Goal: Task Accomplishment & Management: Use online tool/utility

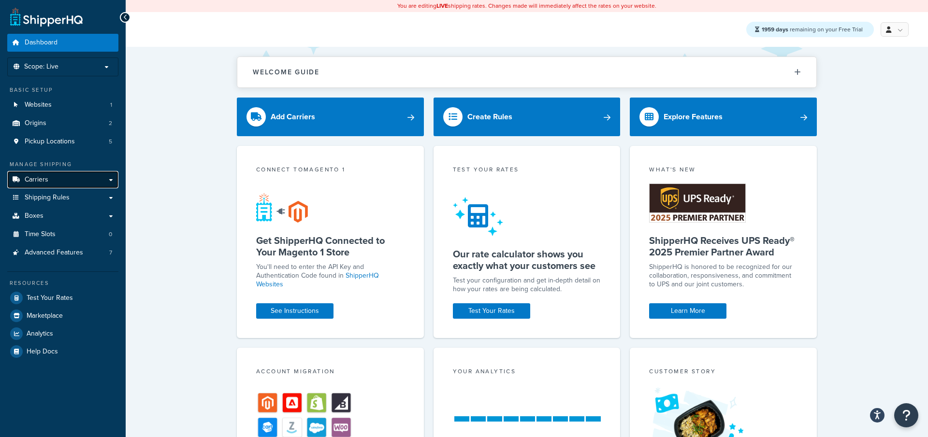
click at [54, 176] on link "Carriers" at bounding box center [62, 180] width 111 height 18
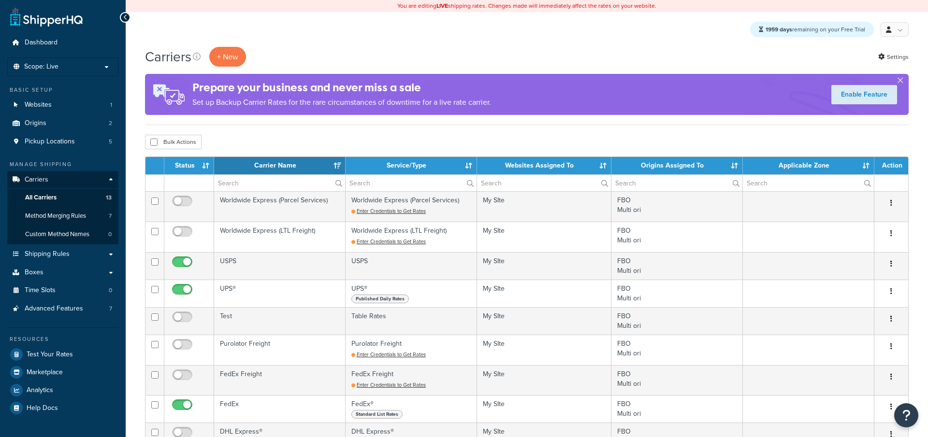
select select "15"
click at [229, 60] on button "+ New" at bounding box center [227, 57] width 37 height 20
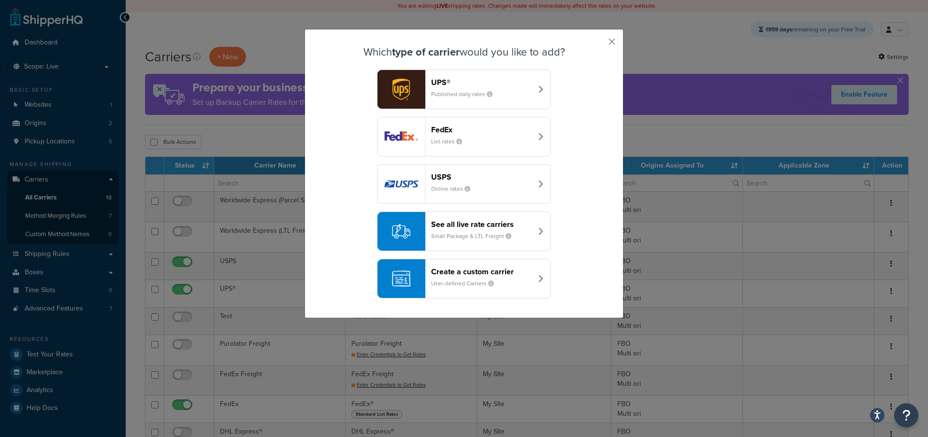
click at [455, 227] on header "See all live rate carriers" at bounding box center [481, 224] width 101 height 9
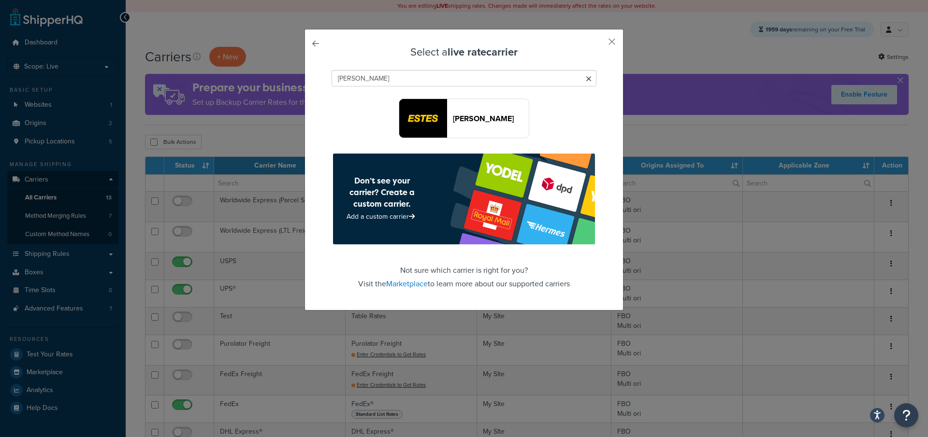
type input "estes"
click at [475, 131] on button "[PERSON_NAME]" at bounding box center [464, 119] width 130 height 40
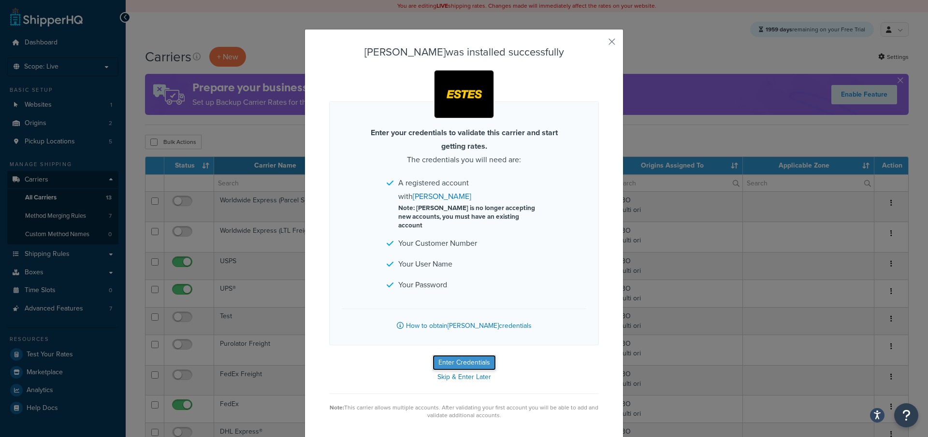
click at [465, 355] on button "Enter Credentials" at bounding box center [464, 362] width 63 height 15
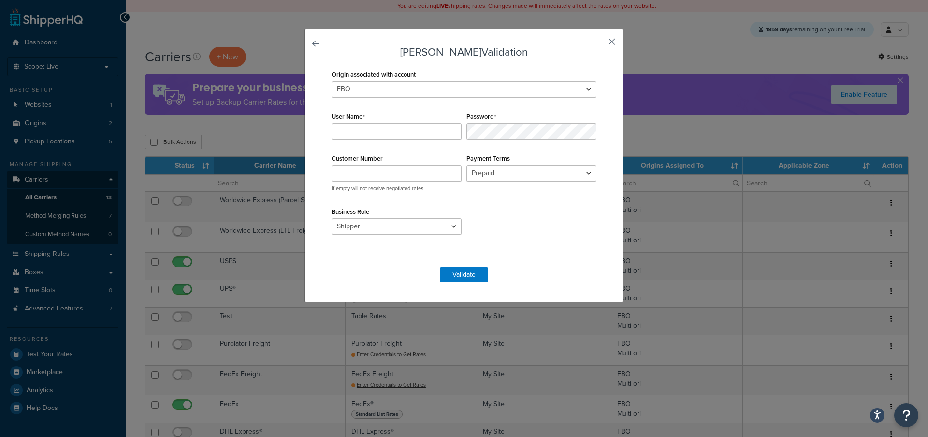
click at [599, 44] on button "button" at bounding box center [597, 45] width 2 height 2
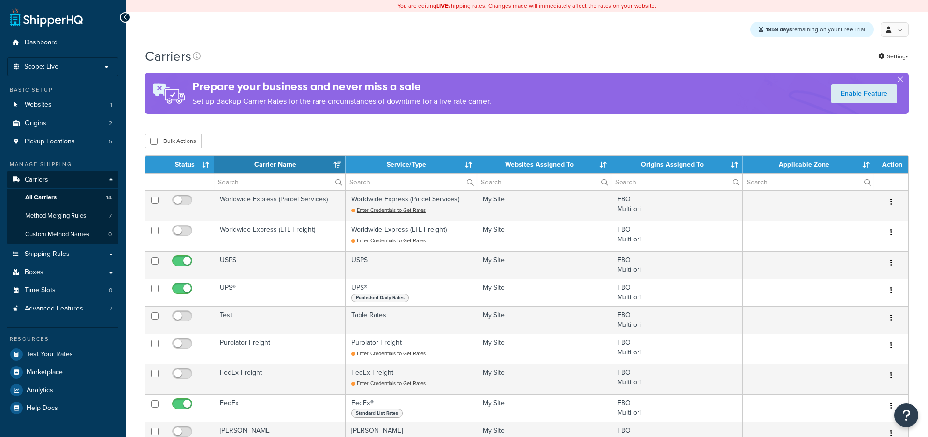
select select "15"
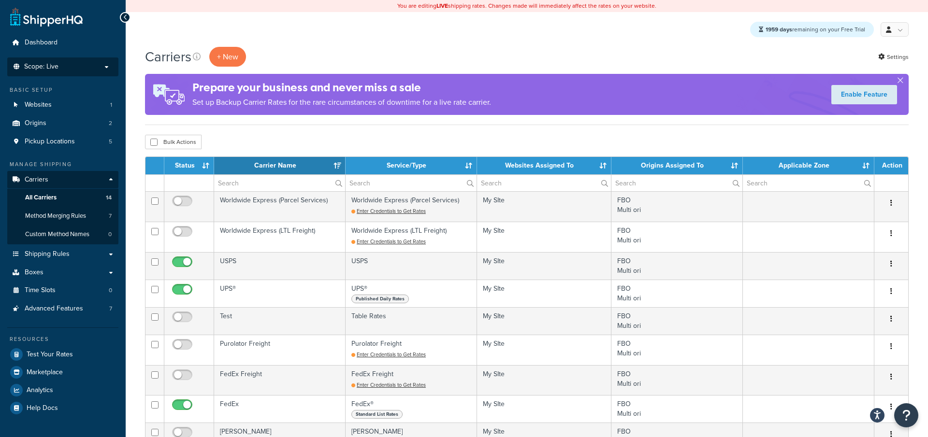
click at [92, 60] on li "Scope: Live Development Integration Test Manage Scopes" at bounding box center [62, 67] width 111 height 19
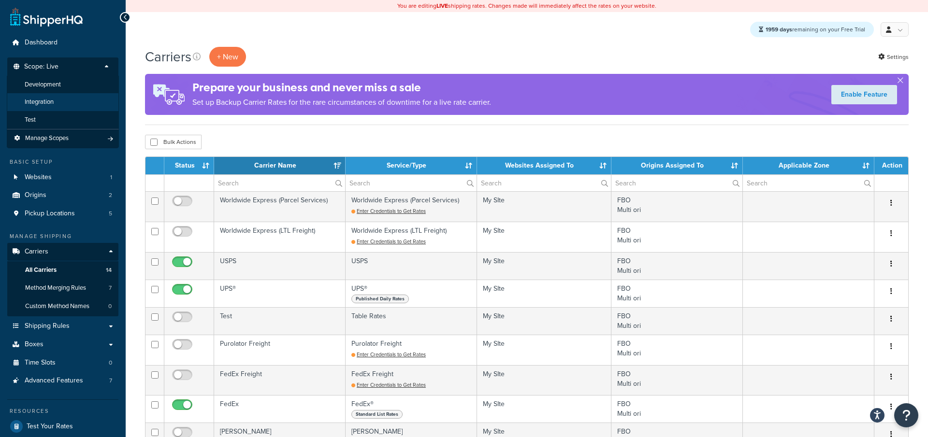
click at [66, 101] on li "Integration" at bounding box center [63, 102] width 112 height 18
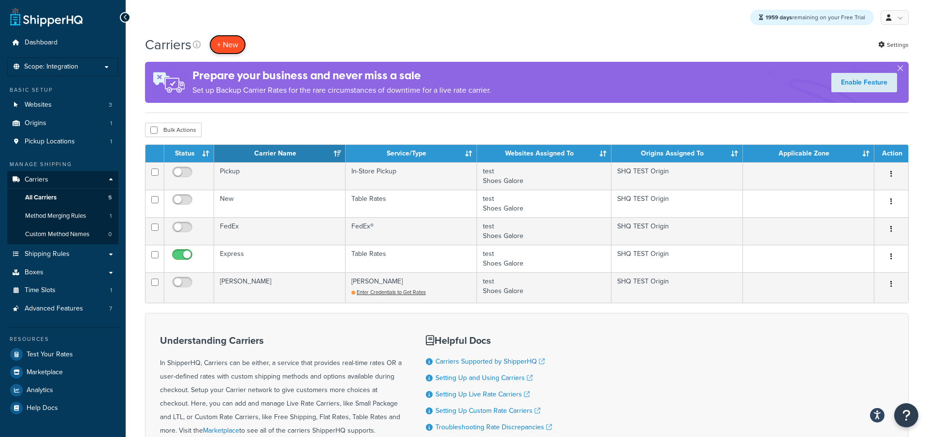
click at [223, 43] on button "+ New" at bounding box center [227, 45] width 37 height 20
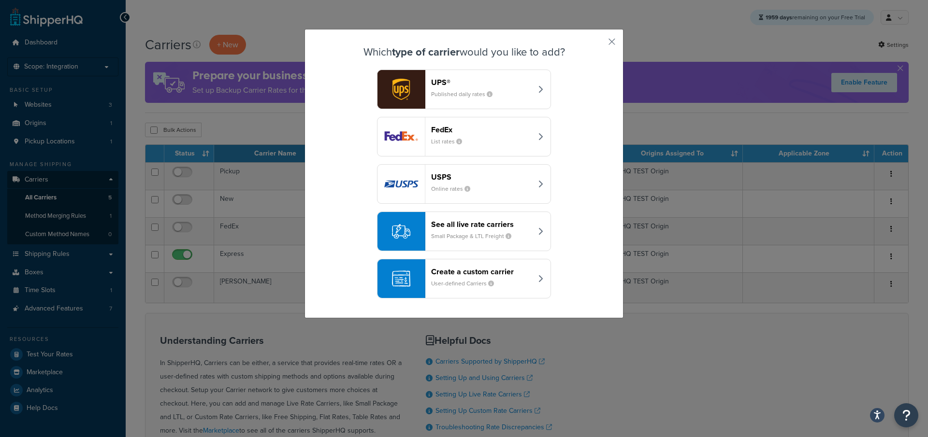
click at [483, 220] on header "See all live rate carriers" at bounding box center [481, 224] width 101 height 9
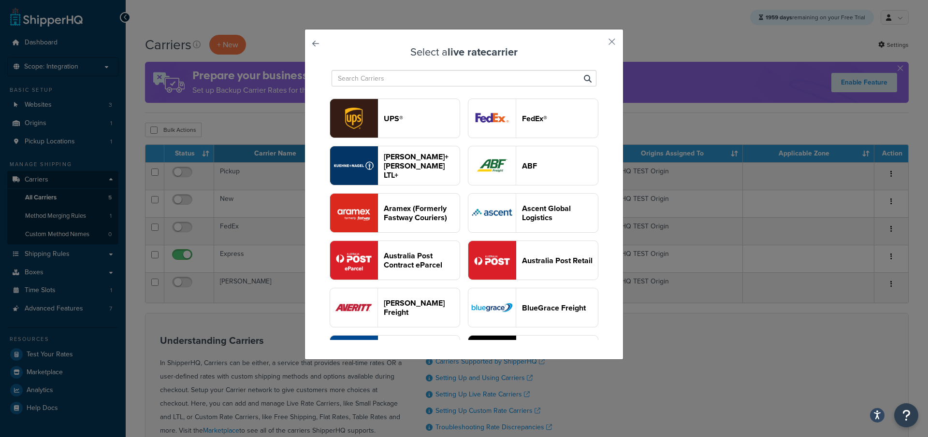
click at [441, 84] on input "text" at bounding box center [464, 78] width 265 height 16
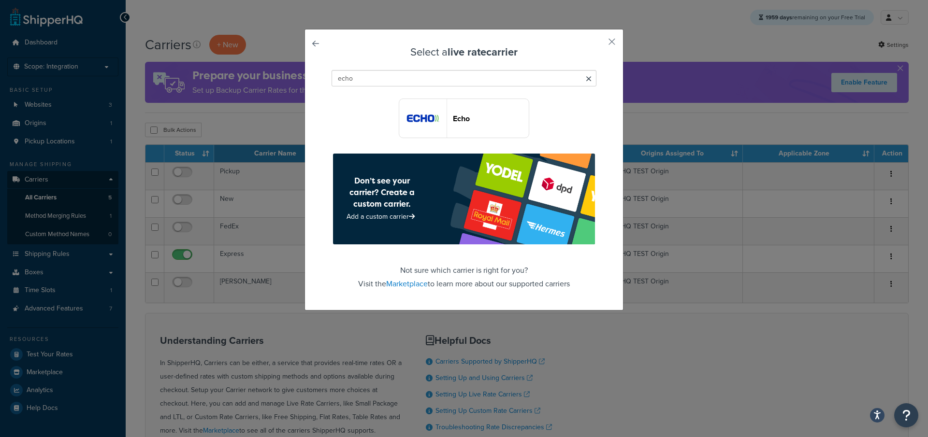
type input "echo"
click at [474, 124] on button "Echo" at bounding box center [464, 119] width 130 height 40
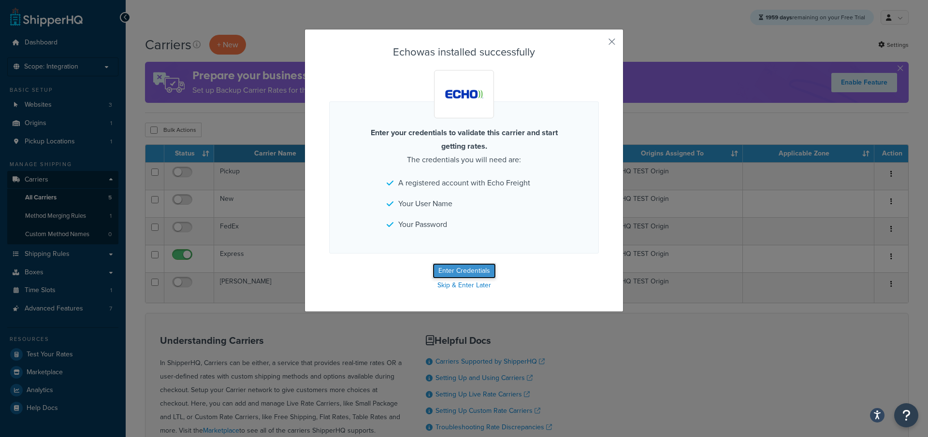
click at [470, 267] on button "Enter Credentials" at bounding box center [464, 270] width 63 height 15
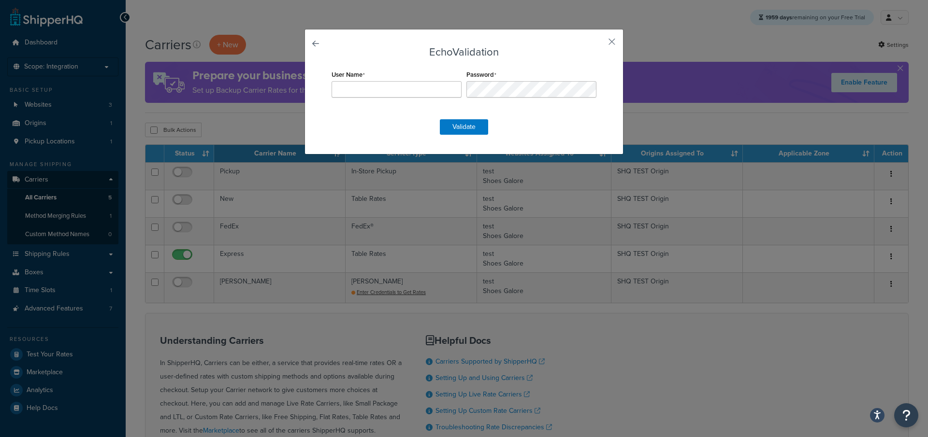
click at [389, 81] on div at bounding box center [397, 89] width 130 height 16
click at [389, 87] on input "User Name" at bounding box center [397, 89] width 130 height 16
paste input "Duct2Go"
type input "Duct2Go"
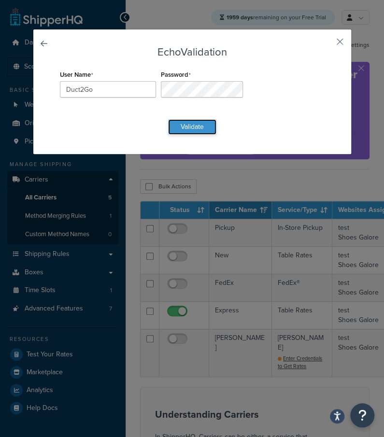
click at [199, 130] on button "Validate" at bounding box center [192, 126] width 48 height 15
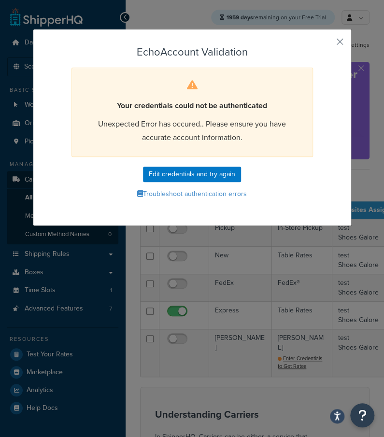
click at [342, 35] on div "Echo Account Validation Your credentials could not be authenticated Unexpected …" at bounding box center [192, 127] width 319 height 197
click at [327, 44] on button "button" at bounding box center [326, 45] width 2 height 2
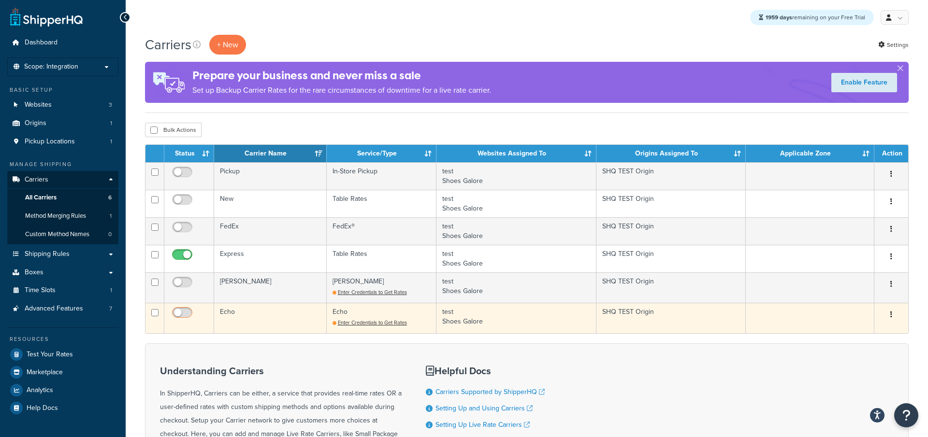
click at [189, 315] on input "checkbox" at bounding box center [183, 315] width 27 height 12
checkbox input "false"
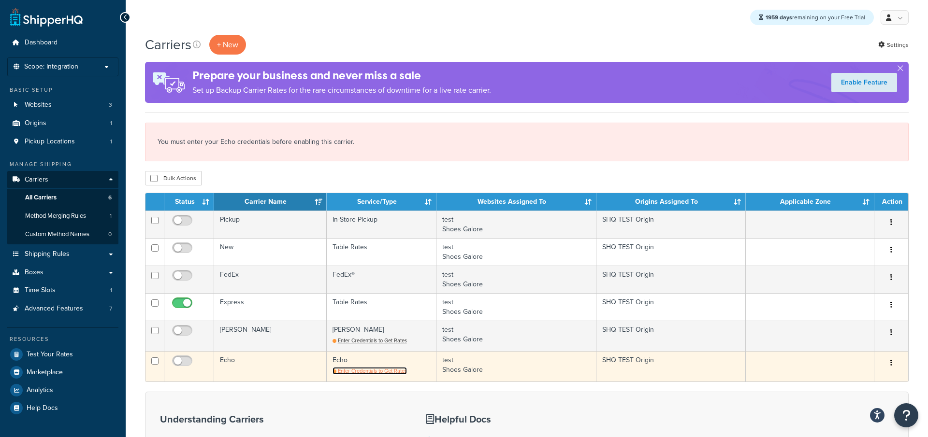
click at [358, 369] on span "Enter Credentials to Get Rates" at bounding box center [372, 371] width 69 height 8
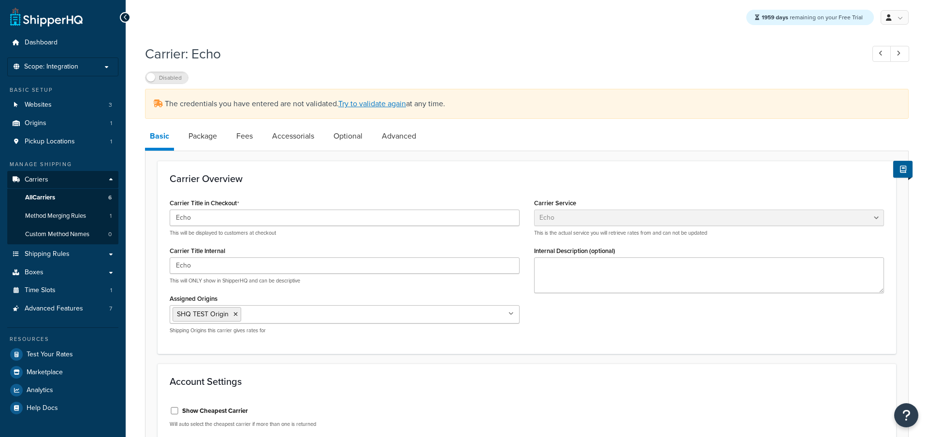
select select "echoFreight"
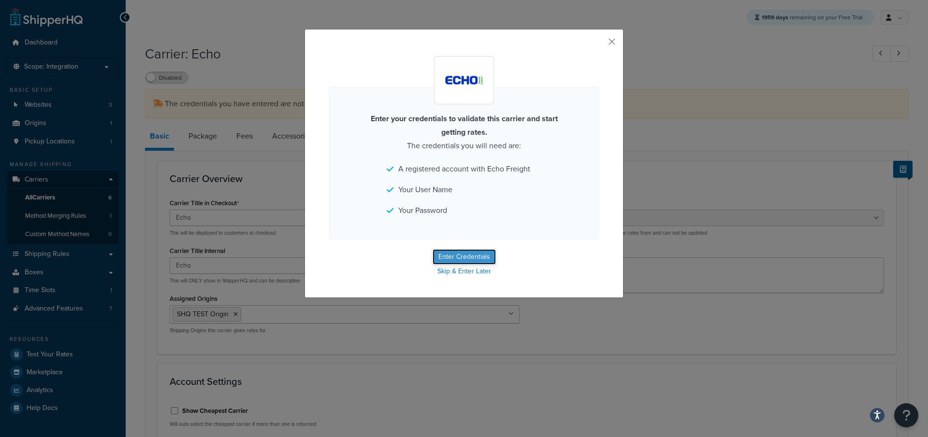
click at [454, 256] on button "Enter Credentials" at bounding box center [464, 256] width 63 height 15
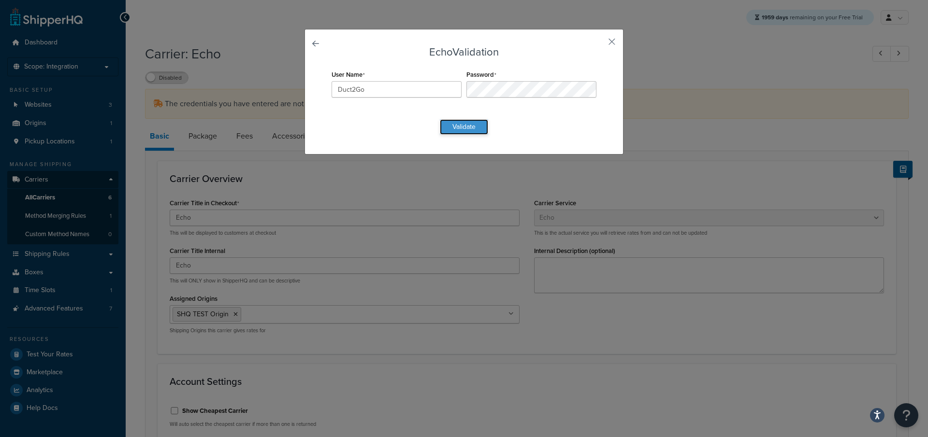
click at [467, 126] on button "Validate" at bounding box center [464, 126] width 48 height 15
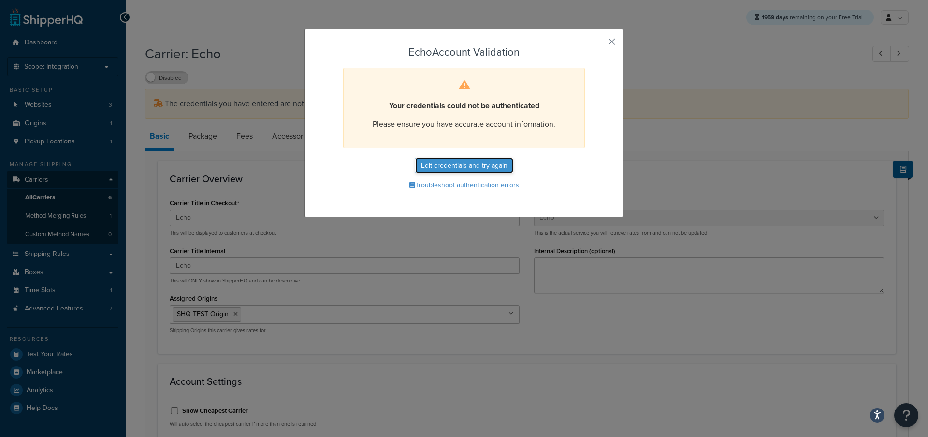
click at [459, 165] on button "Edit credentials and try again" at bounding box center [464, 165] width 98 height 15
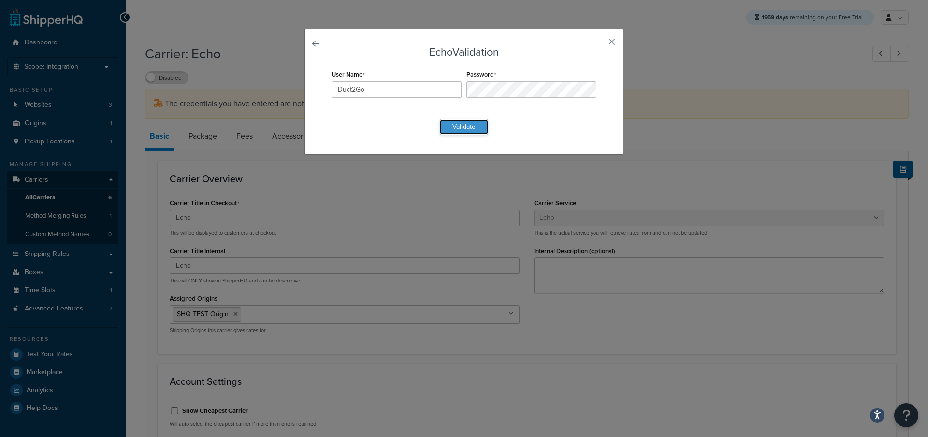
click at [467, 128] on button "Validate" at bounding box center [464, 126] width 48 height 15
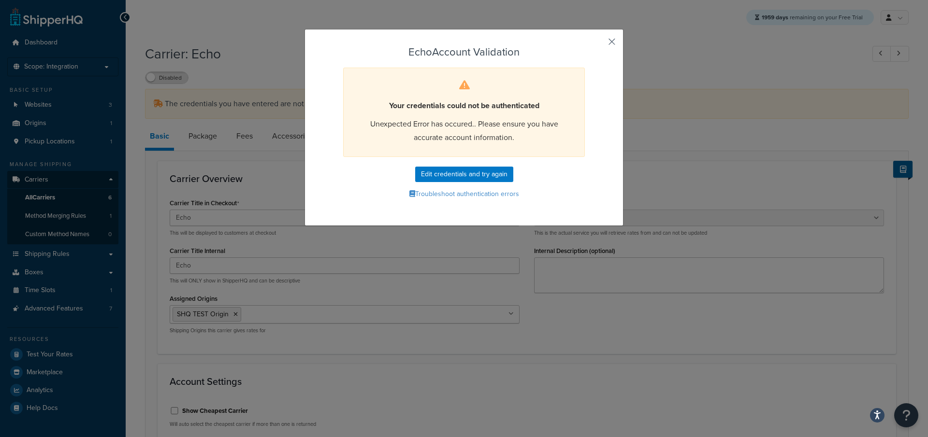
click at [599, 44] on button "button" at bounding box center [597, 45] width 2 height 2
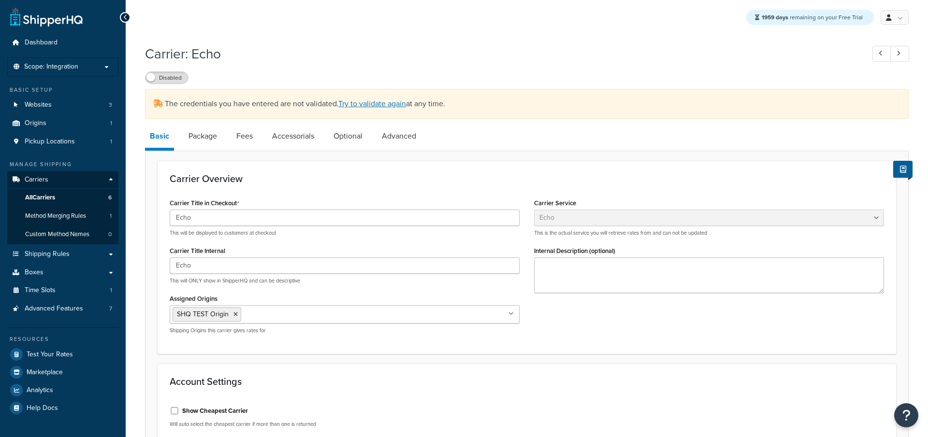
select select "echoFreight"
